Goal: Information Seeking & Learning: Understand process/instructions

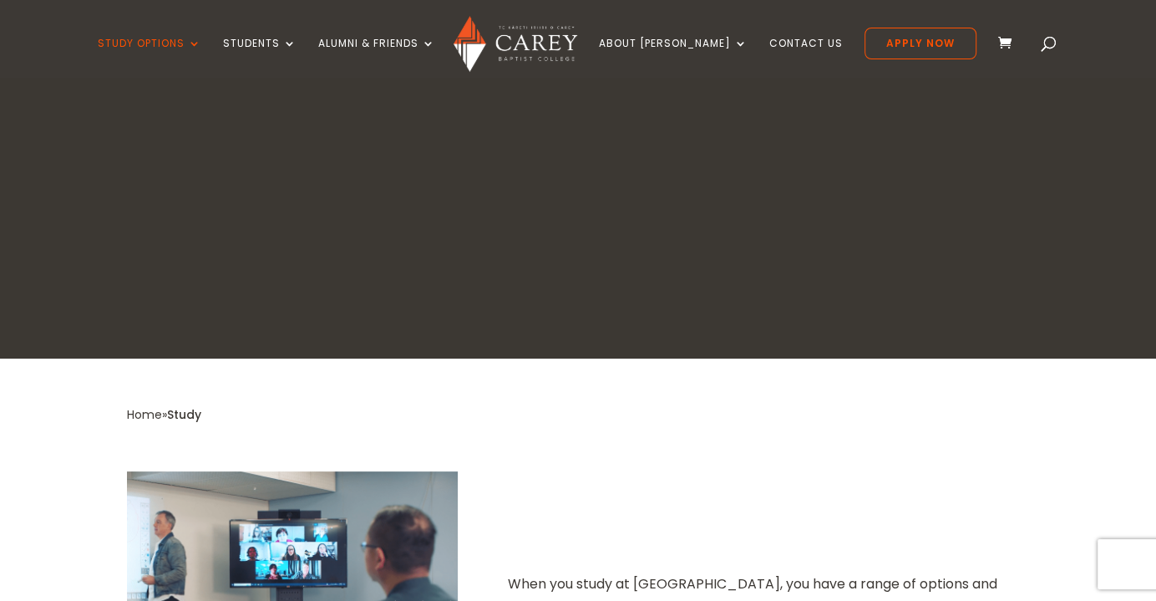
scroll to position [171, 0]
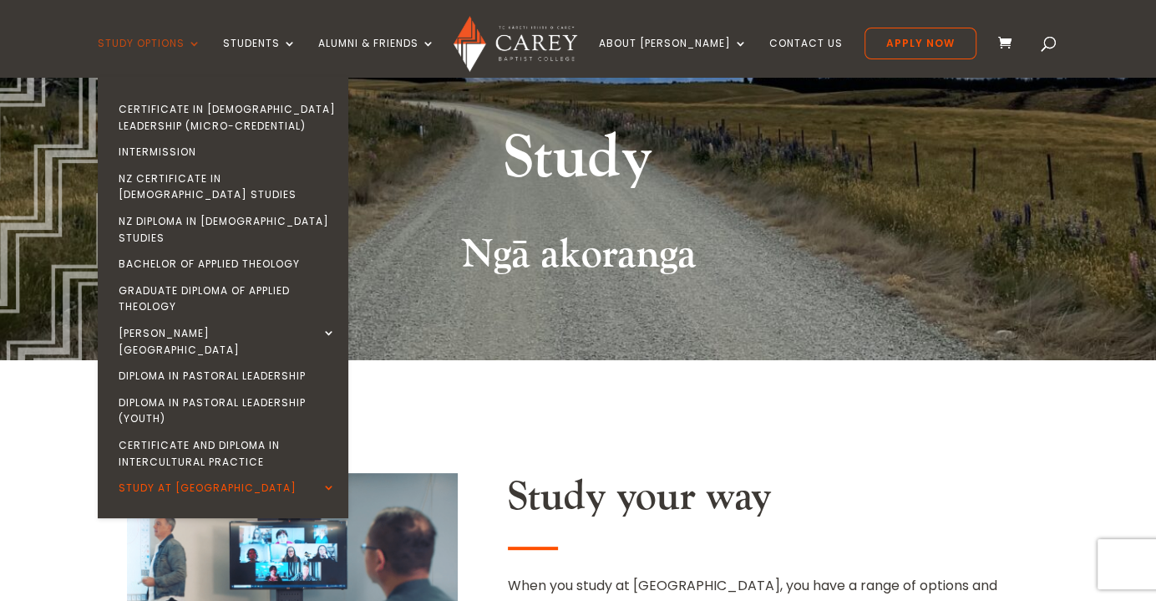
click at [196, 43] on link "Study Options" at bounding box center [150, 57] width 104 height 39
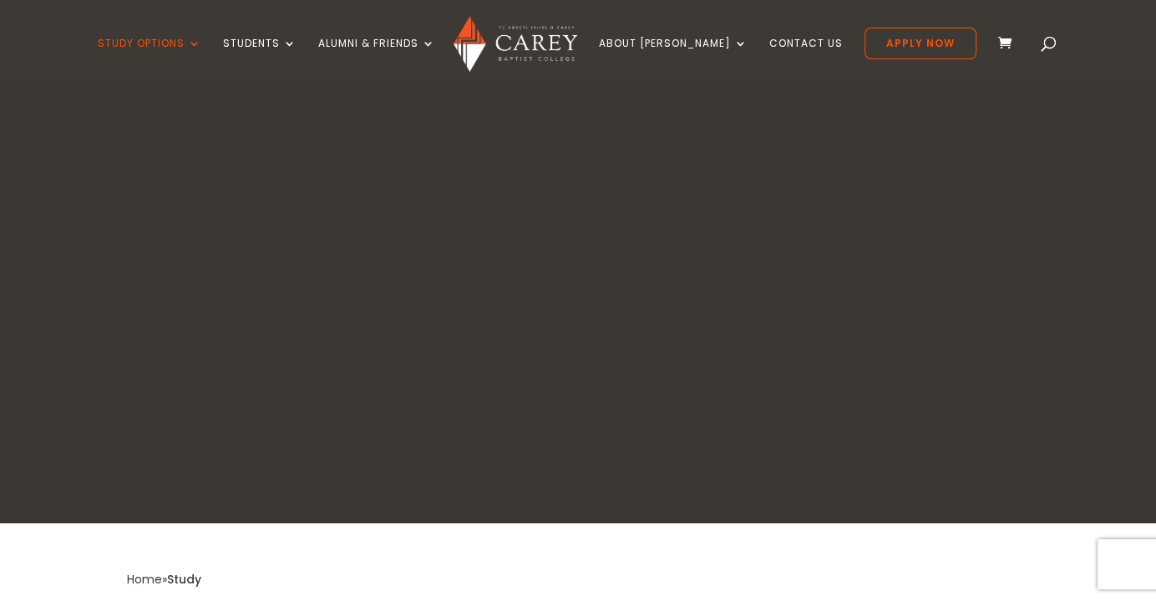
click at [196, 43] on link "Study Options" at bounding box center [150, 57] width 104 height 39
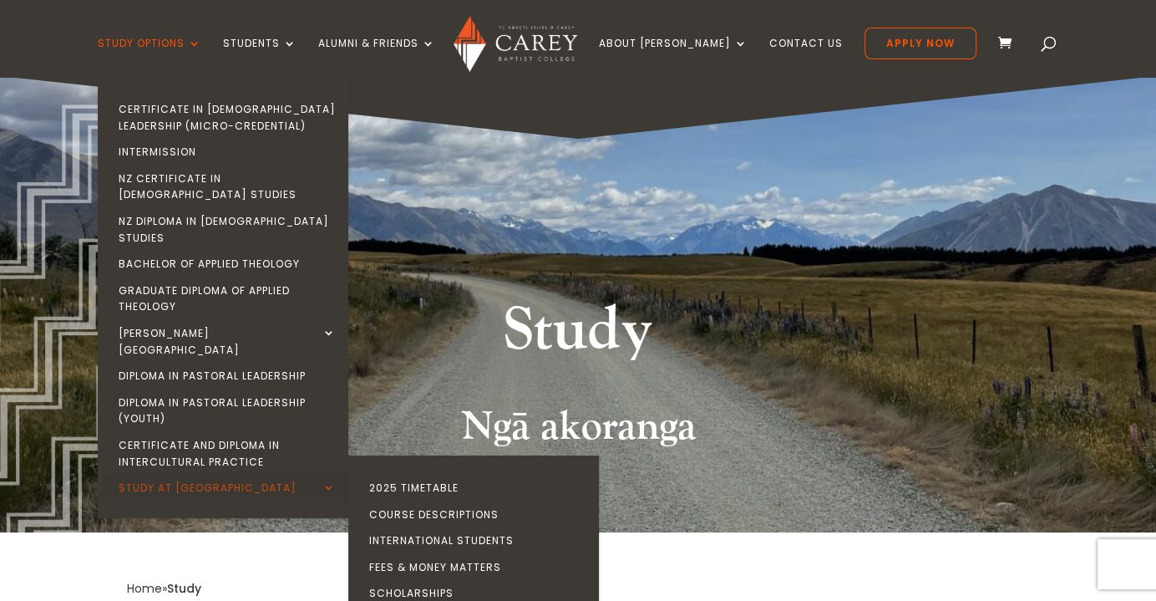
click at [230, 475] on link "Study at [GEOGRAPHIC_DATA]" at bounding box center [227, 488] width 251 height 27
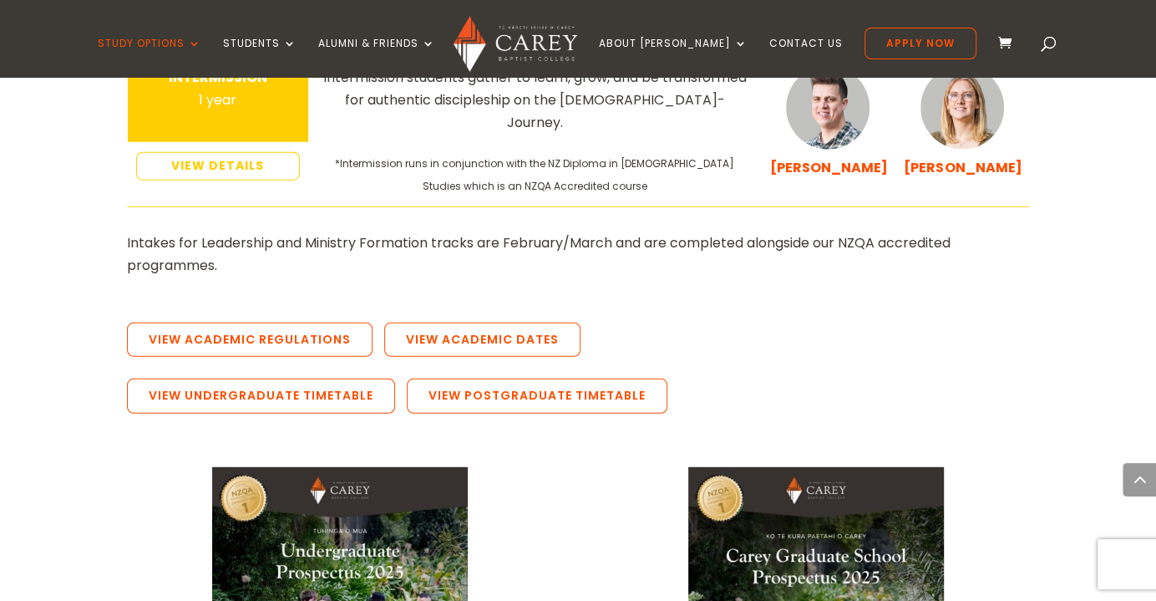
scroll to position [3136, 0]
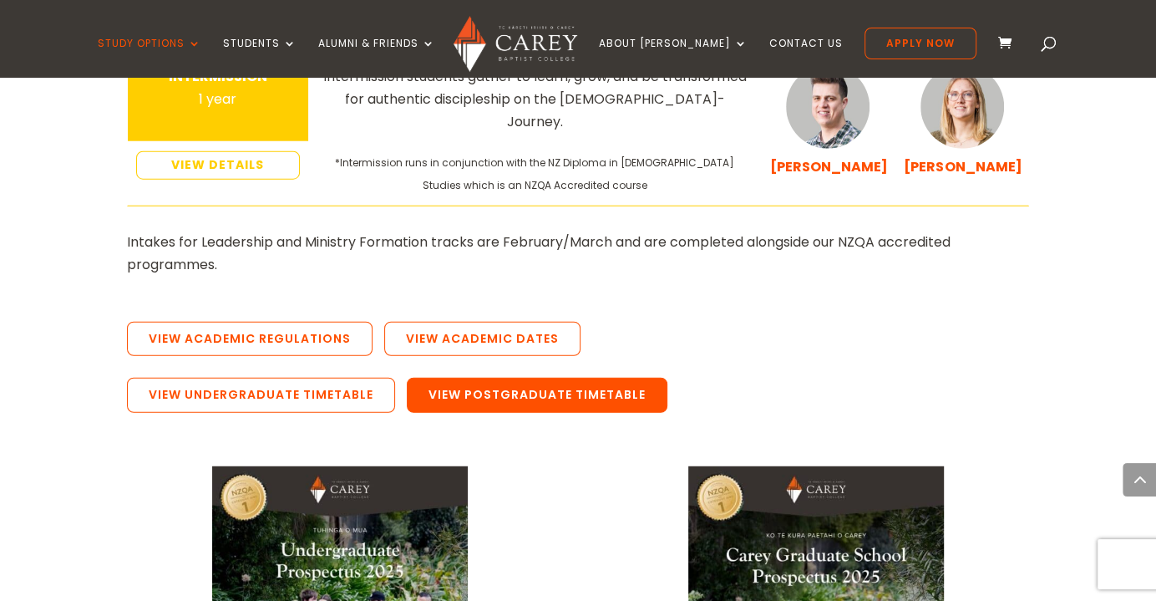
click at [490, 378] on link "View Postgraduate Timetable" at bounding box center [537, 395] width 261 height 35
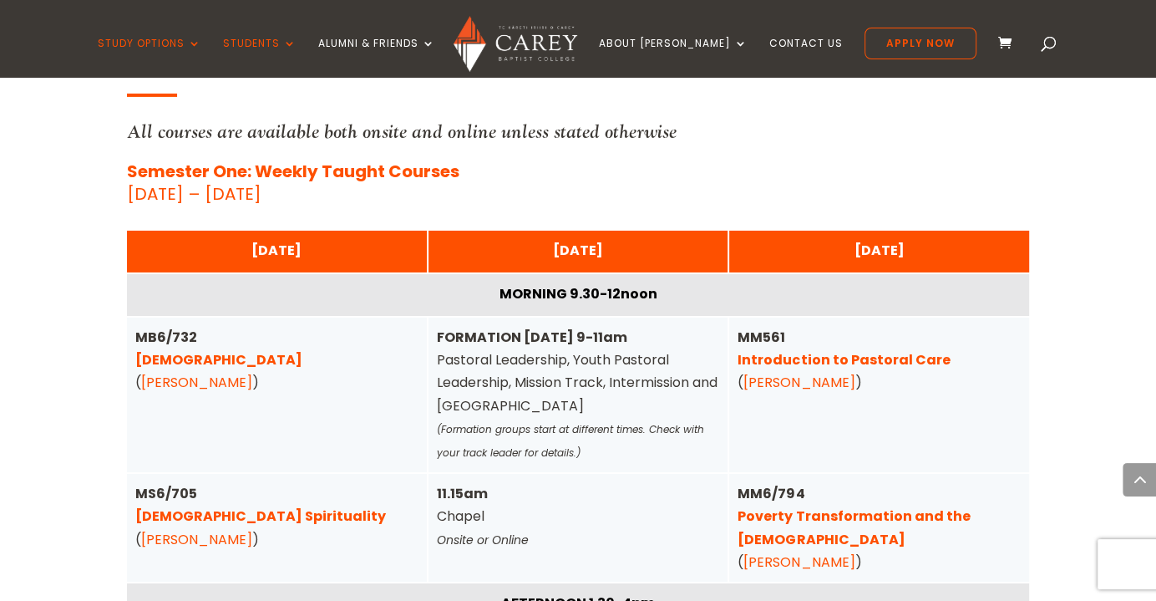
scroll to position [4081, 0]
